Goal: Navigation & Orientation: Find specific page/section

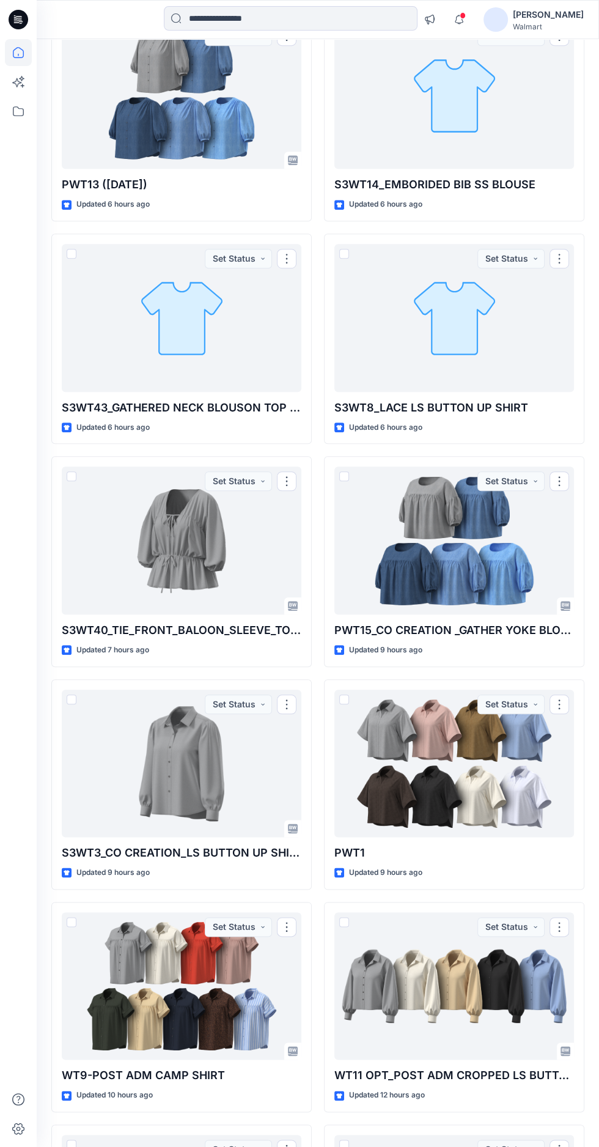
scroll to position [391, 0]
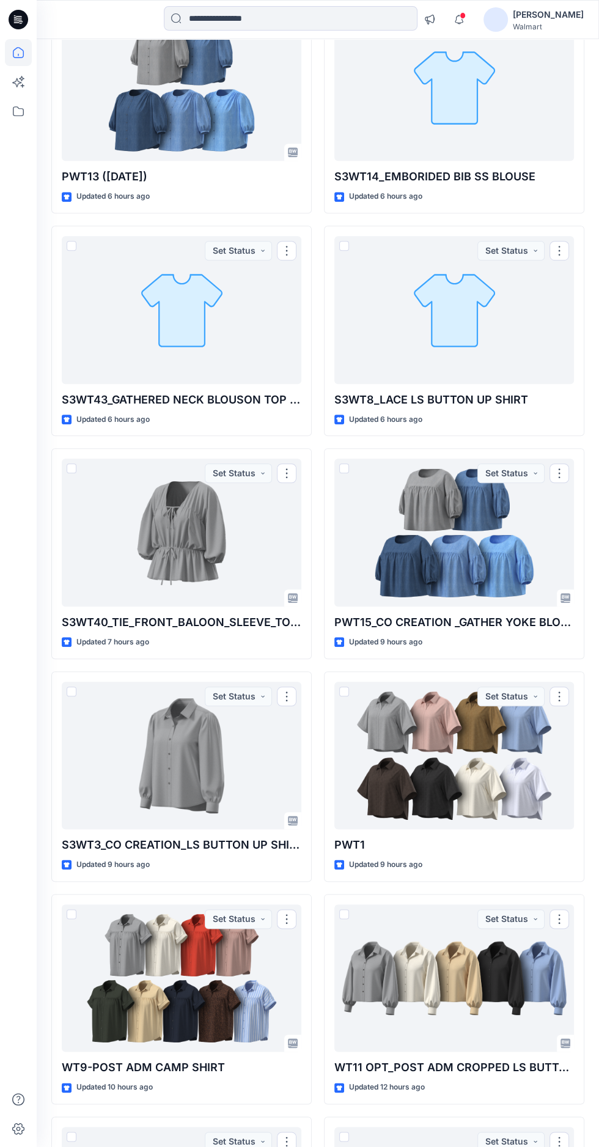
click at [141, 752] on div at bounding box center [182, 755] width 240 height 148
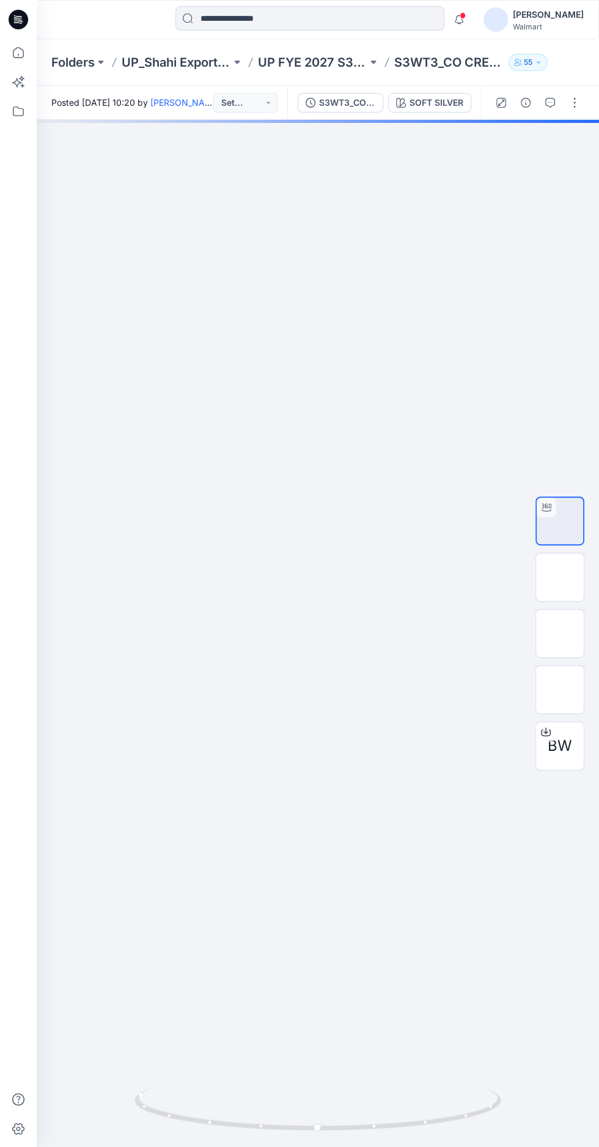
click at [560, 633] on img at bounding box center [560, 633] width 0 height 0
click at [560, 689] on img at bounding box center [560, 689] width 0 height 0
click at [560, 521] on img at bounding box center [560, 521] width 0 height 0
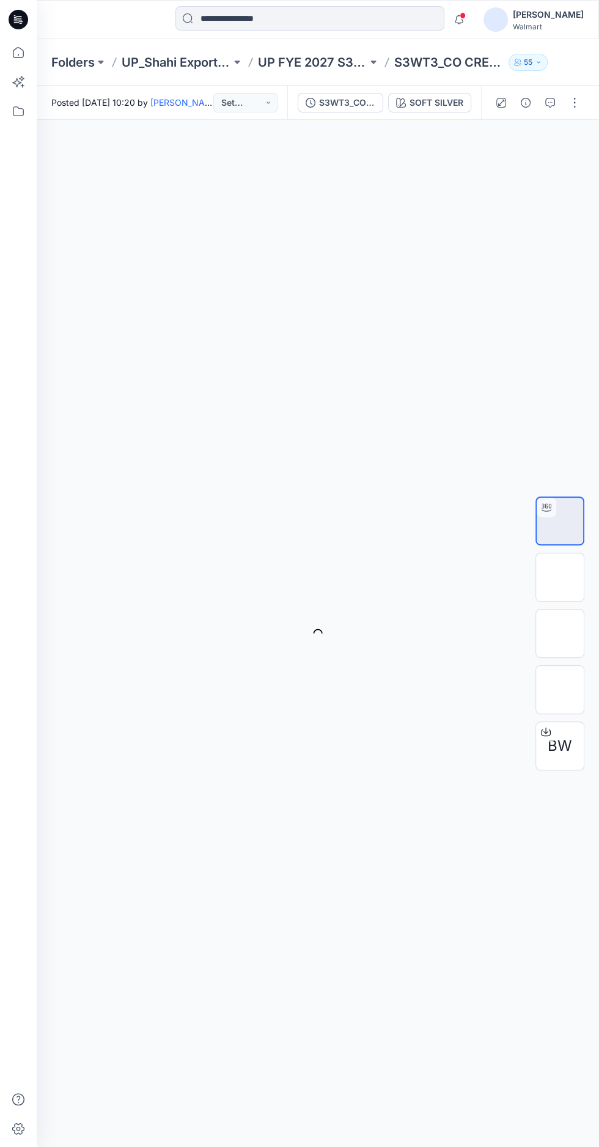
click at [560, 633] on img at bounding box center [560, 633] width 0 height 0
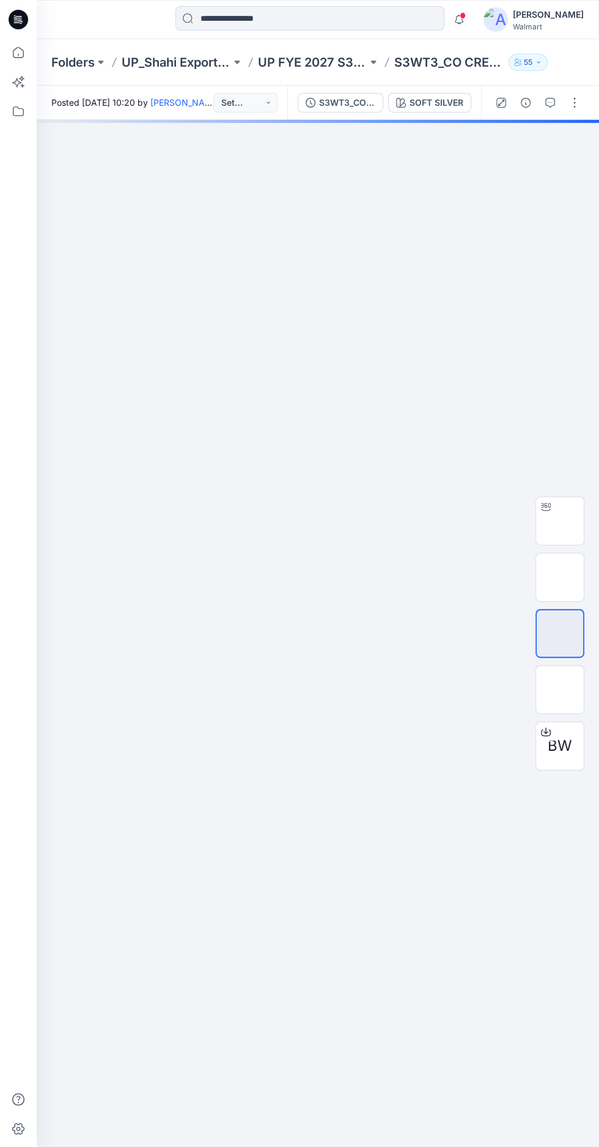
click at [560, 689] on img at bounding box center [560, 689] width 0 height 0
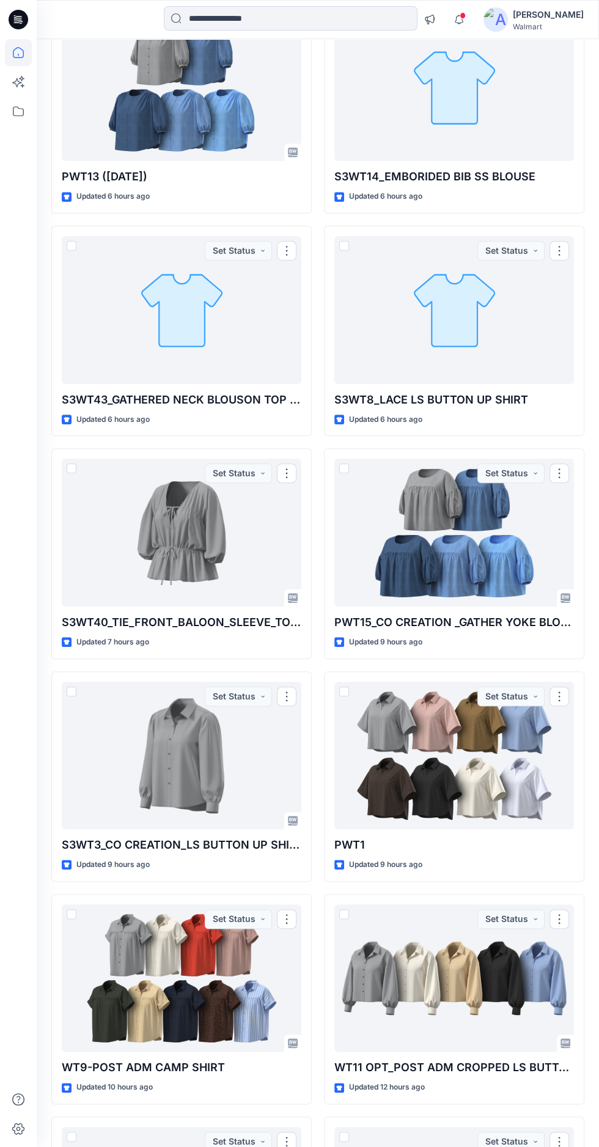
click at [193, 559] on div at bounding box center [182, 532] width 240 height 148
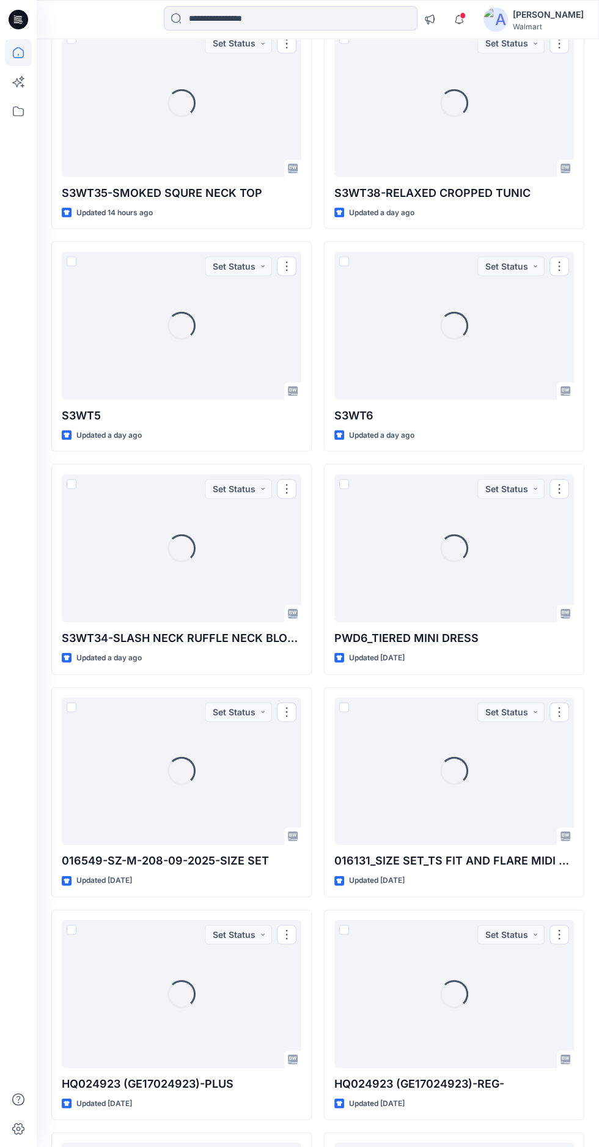
scroll to position [1694, 0]
